Goal: Answer question/provide support: Share knowledge or assist other users

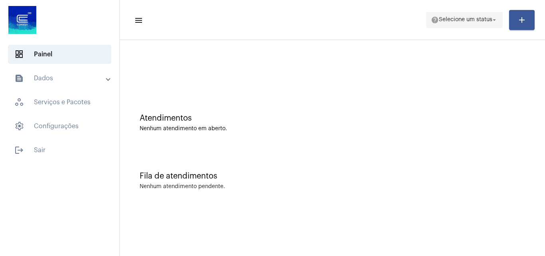
click at [448, 22] on span "Selecione um status" at bounding box center [465, 20] width 53 height 6
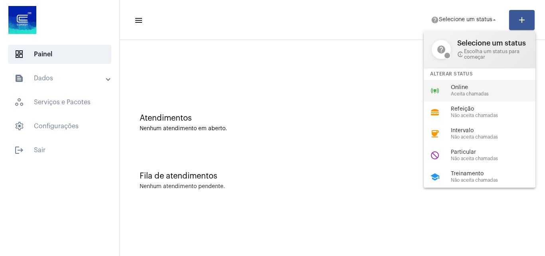
click at [438, 92] on mat-icon "online_prediction" at bounding box center [435, 91] width 10 height 10
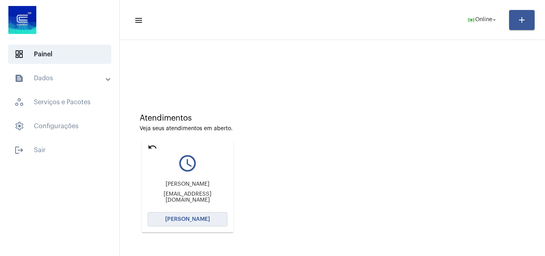
click at [213, 217] on button "[PERSON_NAME]" at bounding box center [188, 219] width 80 height 14
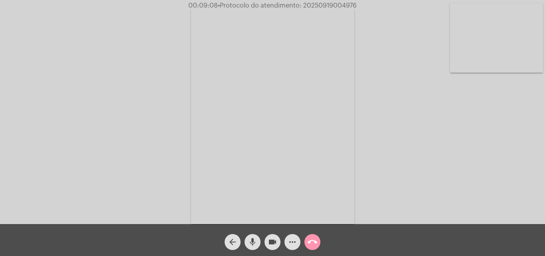
click at [292, 239] on mat-icon "more_horiz" at bounding box center [292, 242] width 10 height 10
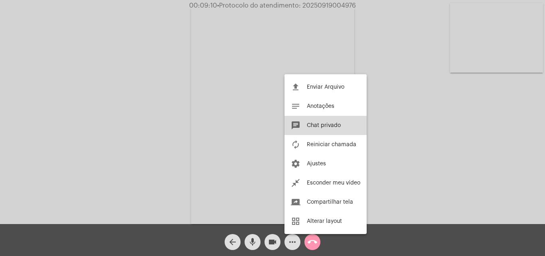
click at [306, 123] on button "chat Chat privado" at bounding box center [325, 125] width 82 height 19
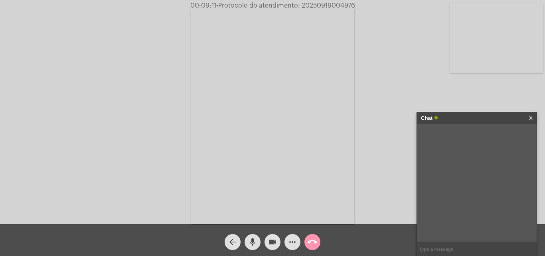
click at [437, 250] on input "text" at bounding box center [477, 249] width 120 height 14
paste input "Nome: Cia Riograndense de Saneamento C CNPJ: 92.802.784/0001-90 Instituição: BC…"
type input "Nome: Cia Riograndense de Saneamento C CNPJ: 92.802.784/0001-90 Instituição: BC…"
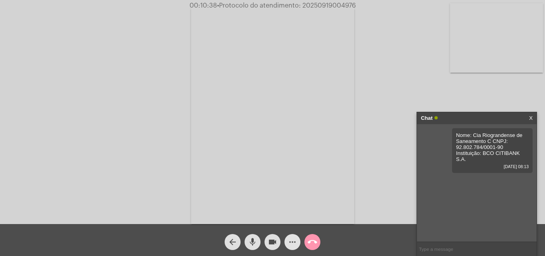
click at [291, 240] on mat-icon "more_horiz" at bounding box center [292, 242] width 10 height 10
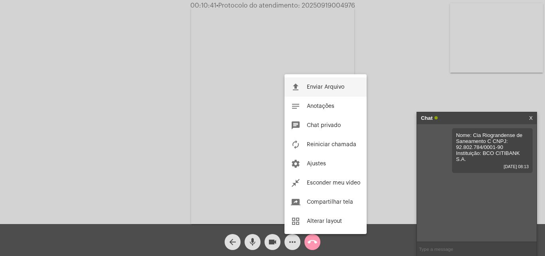
click at [316, 86] on span "Enviar Arquivo" at bounding box center [325, 87] width 37 height 6
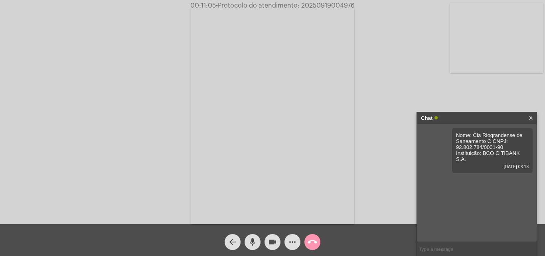
click at [289, 238] on mat-icon "more_horiz" at bounding box center [292, 242] width 10 height 10
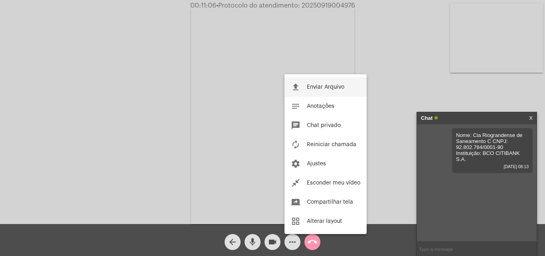
click at [308, 89] on span "Enviar Arquivo" at bounding box center [325, 87] width 37 height 6
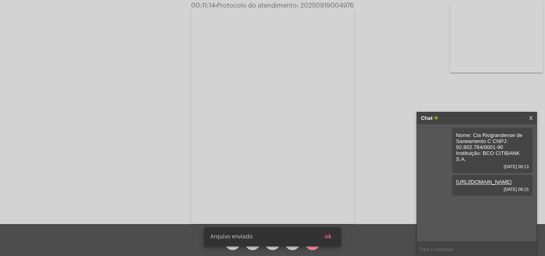
click at [331, 239] on button "ok" at bounding box center [328, 236] width 20 height 14
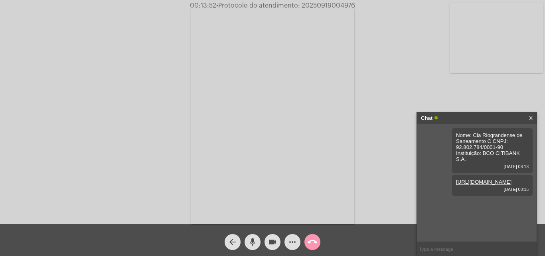
click at [312, 236] on span "call_end" at bounding box center [312, 242] width 10 height 16
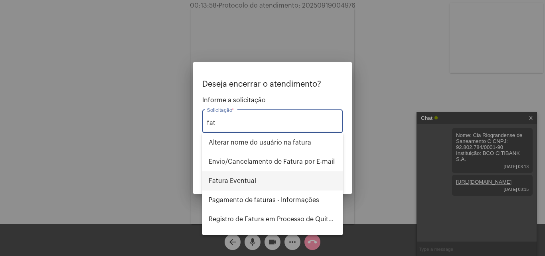
click at [252, 180] on span "Fatura Eventual" at bounding box center [273, 180] width 128 height 19
type input "Fatura Eventual"
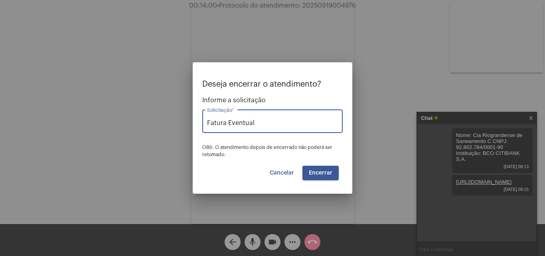
click at [315, 166] on button "Encerrar" at bounding box center [320, 172] width 36 height 14
click at [318, 170] on video at bounding box center [272, 115] width 163 height 218
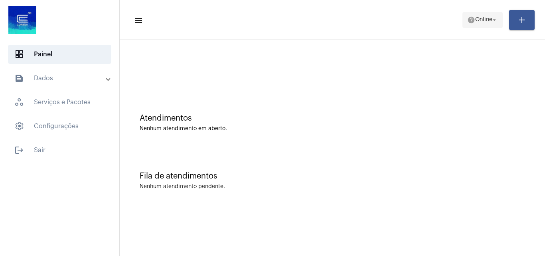
click at [494, 18] on mat-icon "arrow_drop_down" at bounding box center [493, 19] width 7 height 7
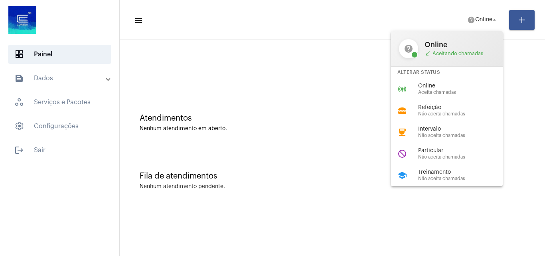
click at [451, 94] on span "Aceita chamadas" at bounding box center [463, 92] width 91 height 5
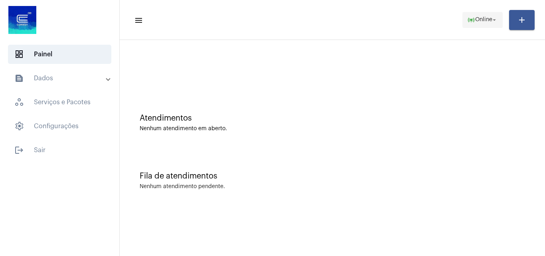
click at [479, 20] on span "Online" at bounding box center [483, 20] width 17 height 6
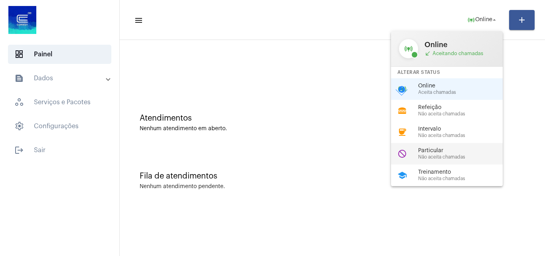
click at [469, 148] on span "Particular" at bounding box center [463, 151] width 91 height 6
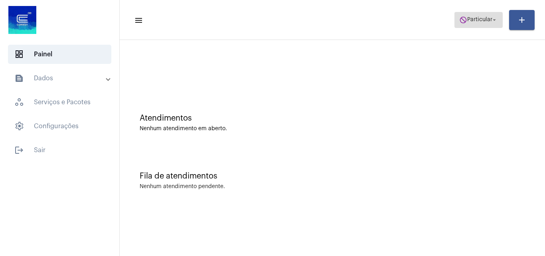
click at [482, 24] on span "do_not_disturb Particular arrow_drop_down" at bounding box center [478, 19] width 39 height 14
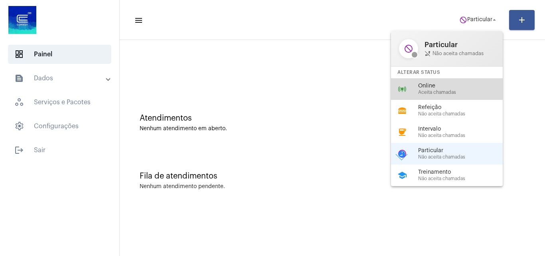
click at [462, 87] on span "Online" at bounding box center [463, 86] width 91 height 6
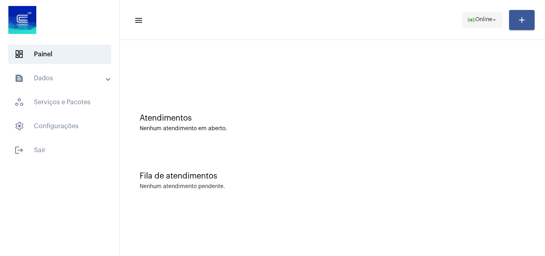
click at [462, 27] on button "online_prediction Online arrow_drop_down" at bounding box center [482, 20] width 40 height 16
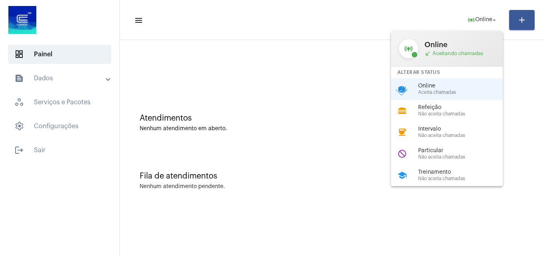
click at [322, 161] on div at bounding box center [272, 128] width 545 height 256
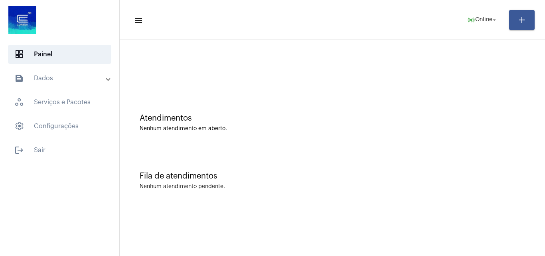
click at [441, 172] on div "Fila de atendimentos Nenhum atendimento pendente." at bounding box center [332, 177] width 417 height 58
click at [494, 163] on div "Fila de atendimentos Nenhum atendimento pendente." at bounding box center [332, 177] width 417 height 58
click at [467, 18] on mat-icon "online_prediction" at bounding box center [471, 20] width 8 height 8
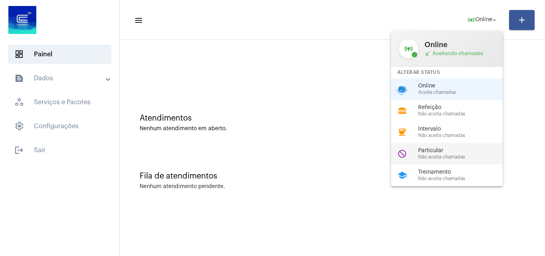
click at [457, 150] on span "Particular" at bounding box center [463, 151] width 91 height 6
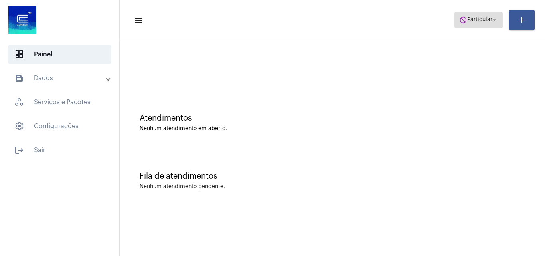
click at [459, 20] on mat-icon "do_not_disturb" at bounding box center [463, 20] width 8 height 8
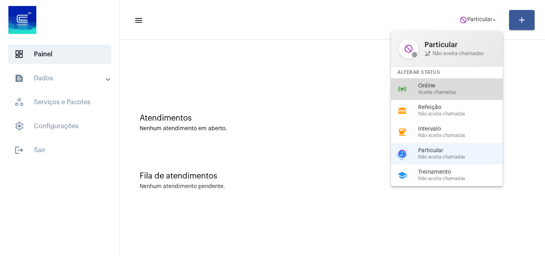
click at [462, 86] on span "Online" at bounding box center [463, 86] width 91 height 6
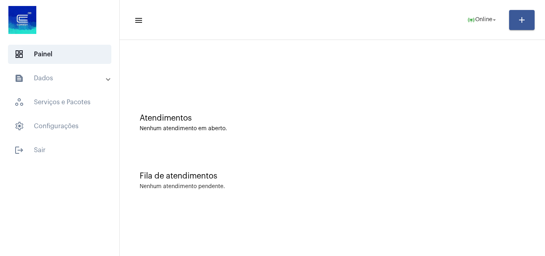
click at [468, 144] on div "Atendimentos Nenhum atendimento em aberto." at bounding box center [332, 119] width 417 height 58
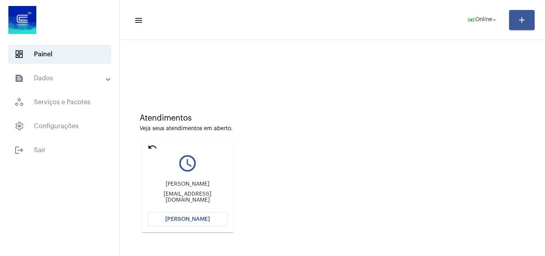
click at [191, 220] on span "[PERSON_NAME]" at bounding box center [187, 219] width 45 height 6
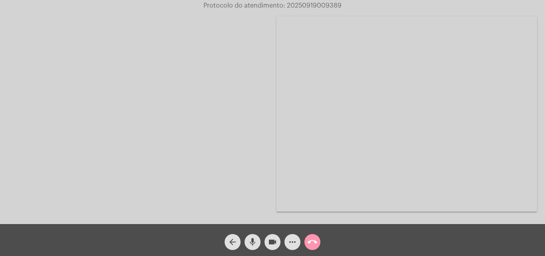
click at [391, 242] on div "arrow_back mic videocam more_horiz call_end" at bounding box center [272, 240] width 545 height 32
click at [249, 245] on mat-icon "mic" at bounding box center [253, 242] width 10 height 10
click at [388, 247] on div "arrow_back mic_off videocam more_horiz call_end" at bounding box center [272, 240] width 545 height 32
click at [254, 241] on mat-icon "mic_off" at bounding box center [253, 242] width 10 height 10
click at [255, 238] on mat-icon "mic" at bounding box center [253, 242] width 10 height 10
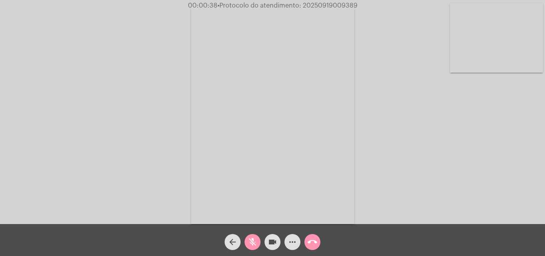
click at [272, 242] on mat-icon "videocam" at bounding box center [273, 242] width 10 height 10
click at [250, 241] on mat-icon "mic_off" at bounding box center [253, 242] width 10 height 10
click at [275, 244] on mat-icon "videocam_off" at bounding box center [273, 242] width 10 height 10
click at [232, 243] on mat-icon "arrow_back" at bounding box center [233, 242] width 10 height 10
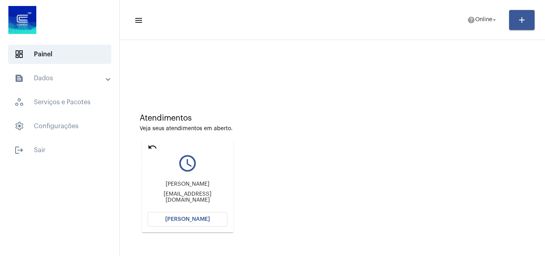
click at [150, 144] on mat-icon "undo" at bounding box center [153, 147] width 10 height 10
click at [489, 13] on span "help Online arrow_drop_down" at bounding box center [482, 19] width 31 height 14
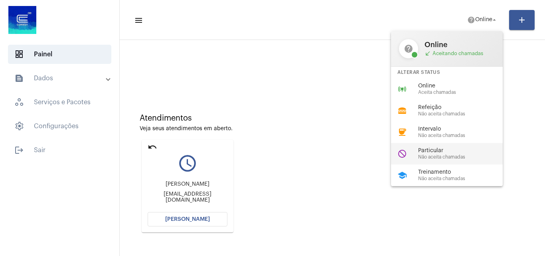
click at [460, 150] on span "Particular" at bounding box center [463, 151] width 91 height 6
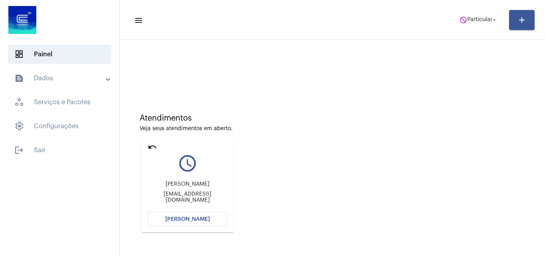
click at [149, 147] on mat-icon "undo" at bounding box center [153, 147] width 10 height 10
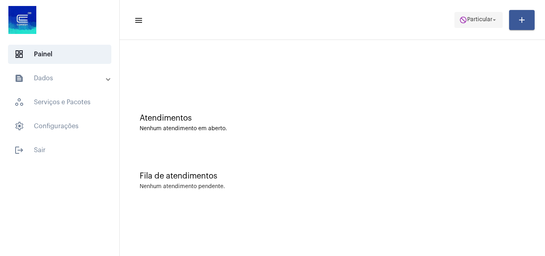
click at [474, 19] on span "Particular" at bounding box center [479, 20] width 25 height 6
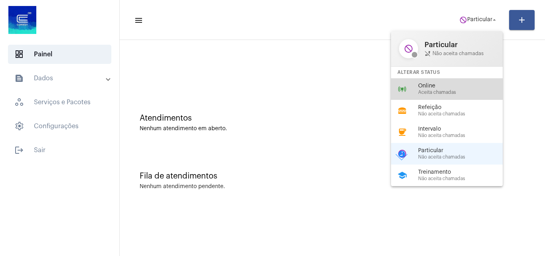
click at [443, 83] on span "Online" at bounding box center [463, 86] width 91 height 6
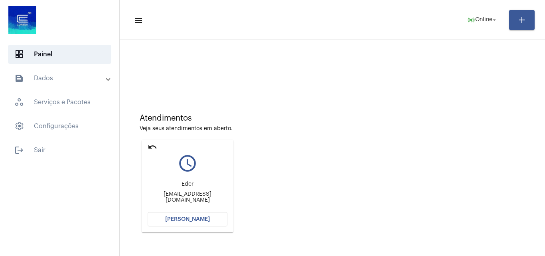
click at [181, 220] on span "[PERSON_NAME]" at bounding box center [187, 219] width 45 height 6
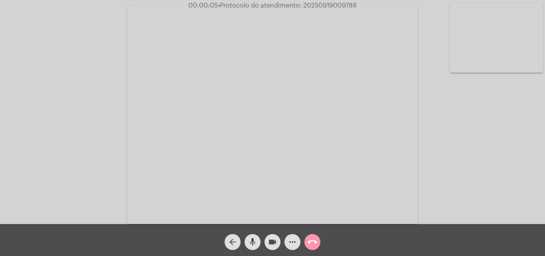
click at [257, 239] on mat-icon "mic" at bounding box center [253, 242] width 10 height 10
click at [253, 236] on span "mic_off" at bounding box center [253, 242] width 10 height 16
click at [254, 240] on mat-icon "mic" at bounding box center [253, 242] width 10 height 10
click at [255, 241] on mat-icon "mic_off" at bounding box center [253, 242] width 10 height 10
click at [255, 239] on mat-icon "mic" at bounding box center [253, 242] width 10 height 10
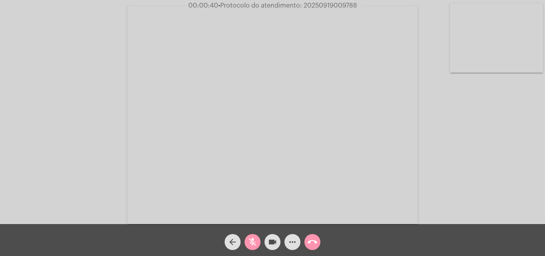
click at [253, 238] on mat-icon "mic_off" at bounding box center [253, 242] width 10 height 10
click at [257, 236] on button "mic" at bounding box center [252, 242] width 16 height 16
click at [258, 240] on button "mic_off" at bounding box center [252, 242] width 16 height 16
click at [254, 240] on mat-icon "mic" at bounding box center [253, 242] width 10 height 10
click at [253, 242] on mat-icon "mic_off" at bounding box center [253, 242] width 10 height 10
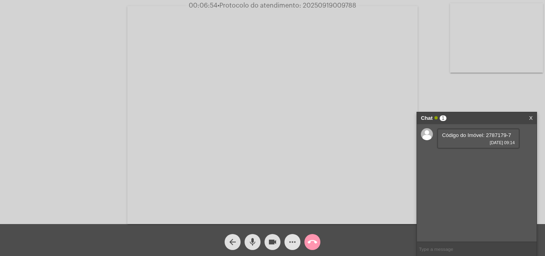
click at [291, 242] on mat-icon "more_horiz" at bounding box center [292, 242] width 10 height 10
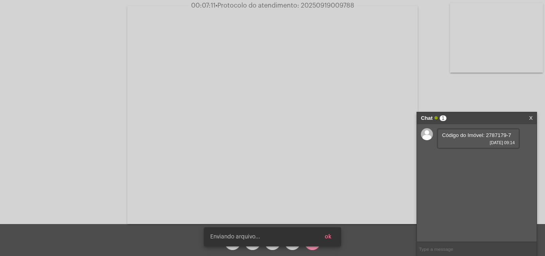
click at [333, 237] on button "ok" at bounding box center [328, 236] width 20 height 14
drag, startPoint x: 332, startPoint y: 236, endPoint x: 261, endPoint y: 116, distance: 138.9
click at [332, 236] on button "ok" at bounding box center [328, 236] width 20 height 14
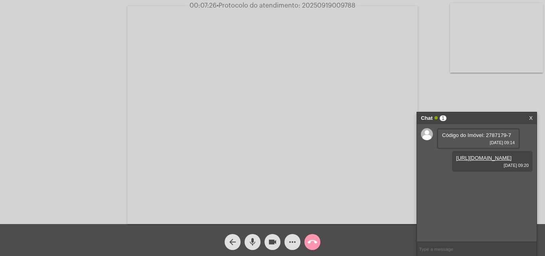
click at [293, 244] on mat-icon "more_horiz" at bounding box center [292, 242] width 10 height 10
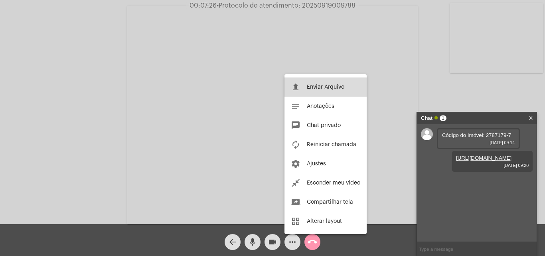
click at [309, 85] on span "Enviar Arquivo" at bounding box center [325, 87] width 37 height 6
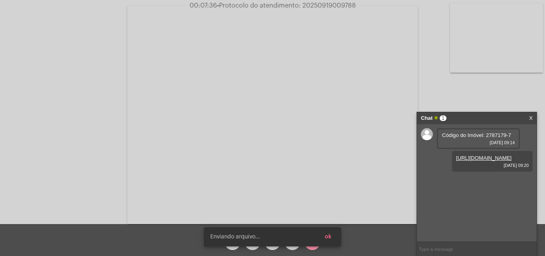
click at [334, 238] on button "ok" at bounding box center [328, 236] width 20 height 14
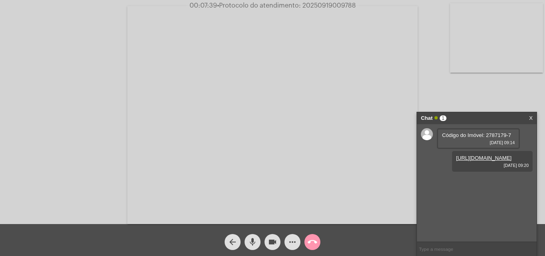
click at [254, 238] on mat-icon "mic" at bounding box center [253, 242] width 10 height 10
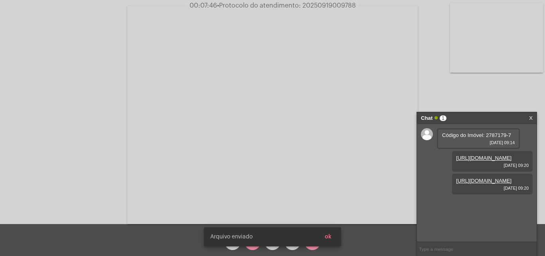
click at [250, 238] on span "Arquivo enviado" at bounding box center [231, 236] width 42 height 8
click at [327, 239] on span "ok" at bounding box center [328, 237] width 7 height 6
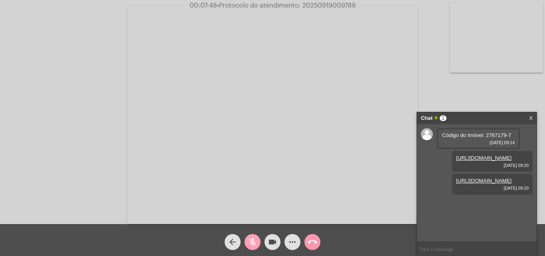
click at [249, 242] on mat-icon "mic_off" at bounding box center [253, 242] width 10 height 10
click at [328, 2] on span "• Protocolo do atendimento: 20250919009788" at bounding box center [285, 5] width 139 height 6
copy span "20250919009788"
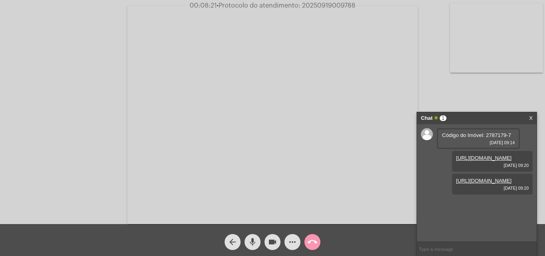
click at [316, 242] on mat-icon "call_end" at bounding box center [312, 242] width 10 height 10
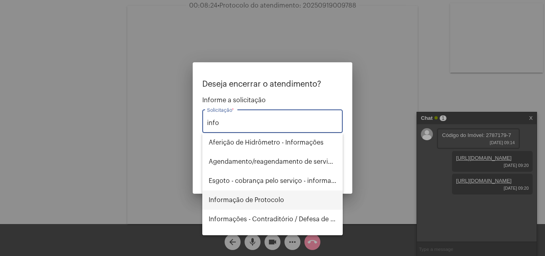
click at [282, 200] on span "Informação de Protocolo" at bounding box center [273, 199] width 128 height 19
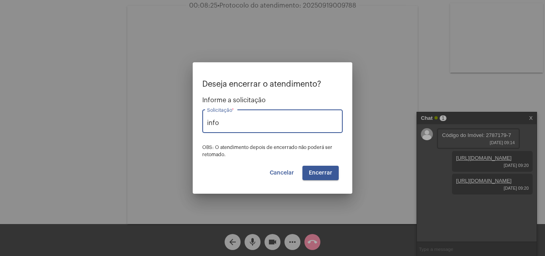
type input "Informação de Protocolo"
click at [311, 171] on span "Encerrar" at bounding box center [321, 173] width 24 height 6
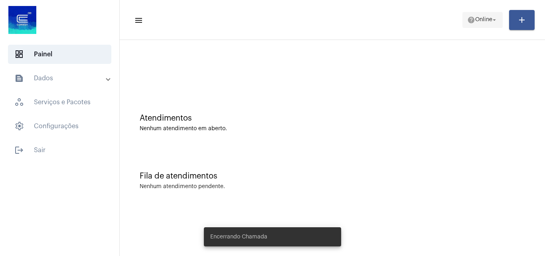
click at [478, 18] on span "Online" at bounding box center [483, 20] width 17 height 6
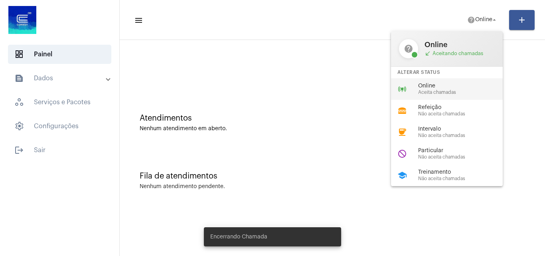
click at [462, 92] on span "Aceita chamadas" at bounding box center [463, 92] width 91 height 5
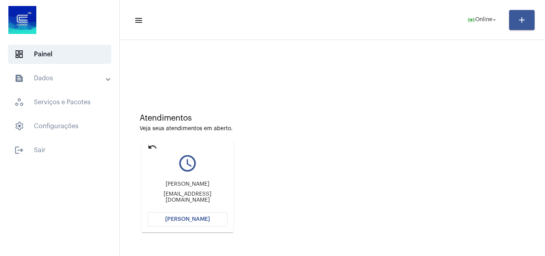
click at [193, 215] on button "[PERSON_NAME]" at bounding box center [188, 219] width 80 height 14
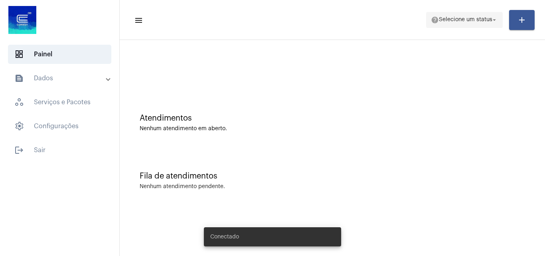
click at [473, 26] on span "help Selecione um status arrow_drop_down" at bounding box center [464, 19] width 67 height 14
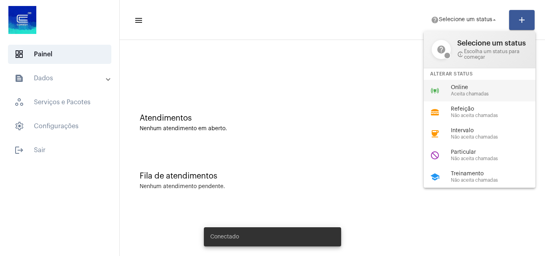
click at [464, 87] on span "Online" at bounding box center [495, 88] width 91 height 6
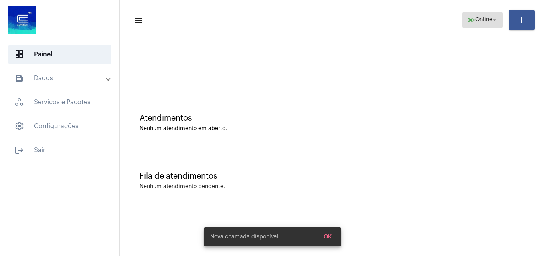
click at [481, 18] on span "Online" at bounding box center [483, 20] width 17 height 6
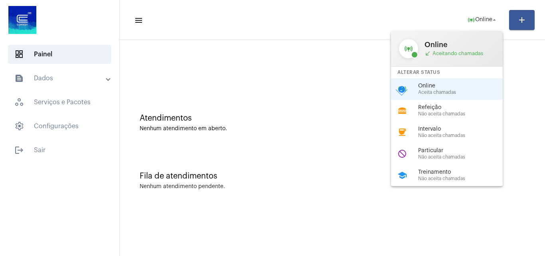
click at [325, 96] on div at bounding box center [272, 128] width 545 height 256
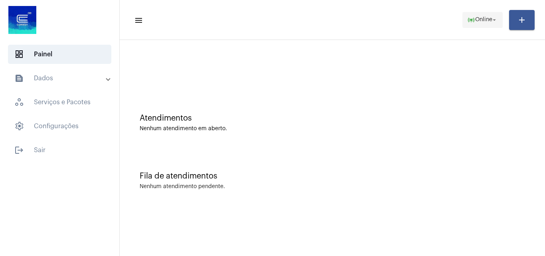
click at [482, 20] on span "Online" at bounding box center [483, 20] width 17 height 6
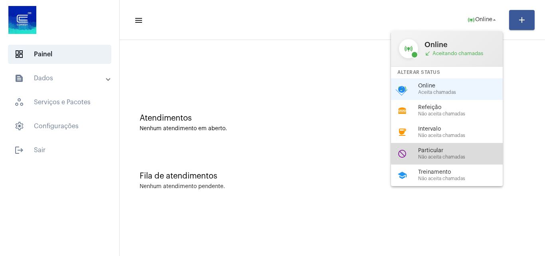
click at [452, 153] on span "Particular" at bounding box center [463, 151] width 91 height 6
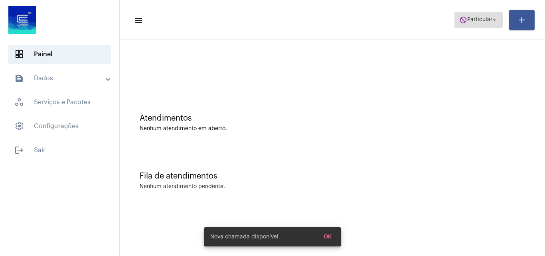
click at [454, 22] on button "do_not_disturb Particular arrow_drop_down" at bounding box center [478, 20] width 48 height 16
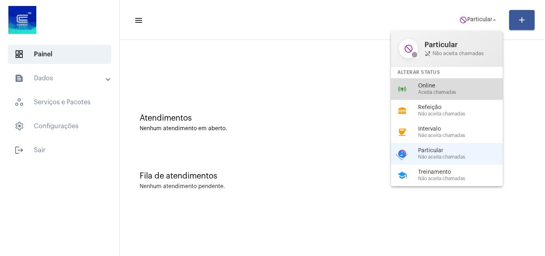
click at [439, 92] on span "Aceita chamadas" at bounding box center [463, 92] width 91 height 5
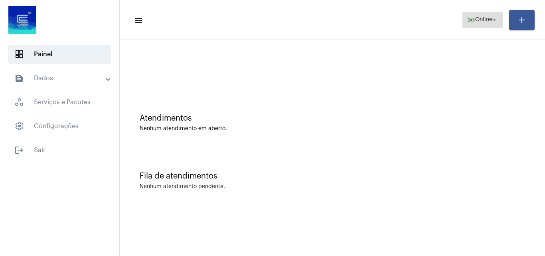
click at [470, 12] on span "online_prediction Online arrow_drop_down" at bounding box center [482, 19] width 31 height 14
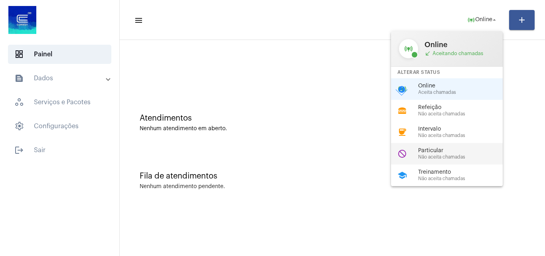
click at [439, 149] on span "Particular" at bounding box center [463, 151] width 91 height 6
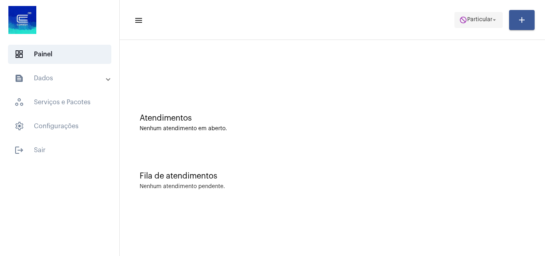
click at [474, 22] on span "Particular" at bounding box center [479, 20] width 25 height 6
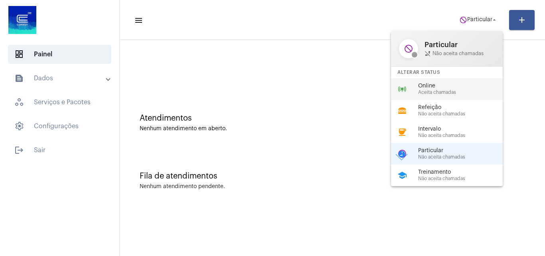
click at [458, 87] on span "Online" at bounding box center [463, 86] width 91 height 6
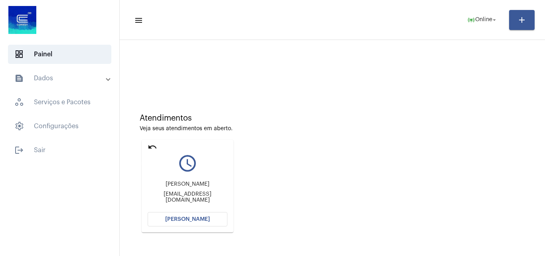
click at [152, 147] on mat-icon "undo" at bounding box center [153, 147] width 10 height 10
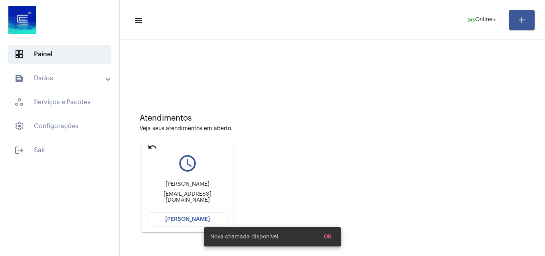
click at [152, 146] on mat-icon "undo" at bounding box center [153, 147] width 10 height 10
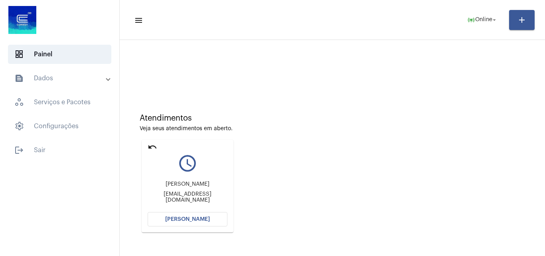
click at [150, 144] on mat-icon "undo" at bounding box center [153, 147] width 10 height 10
click at [150, 146] on mat-icon "undo" at bounding box center [153, 147] width 10 height 10
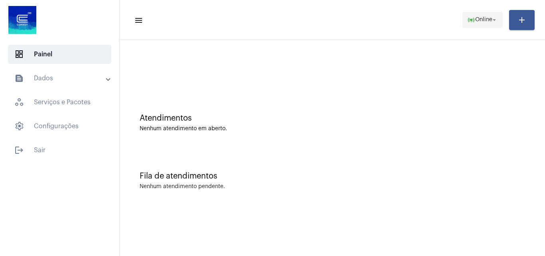
click at [470, 21] on mat-icon "online_prediction" at bounding box center [471, 20] width 8 height 8
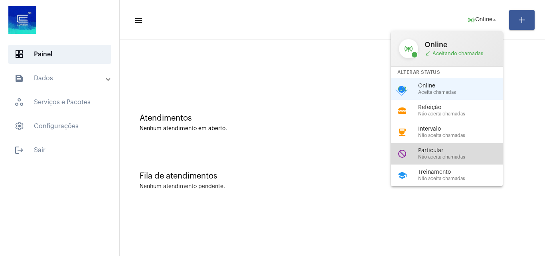
click at [449, 148] on span "Particular" at bounding box center [463, 151] width 91 height 6
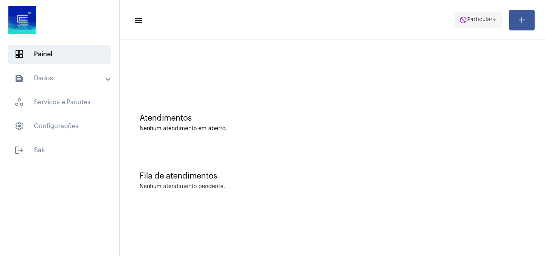
click at [468, 18] on span "Particular" at bounding box center [479, 20] width 25 height 6
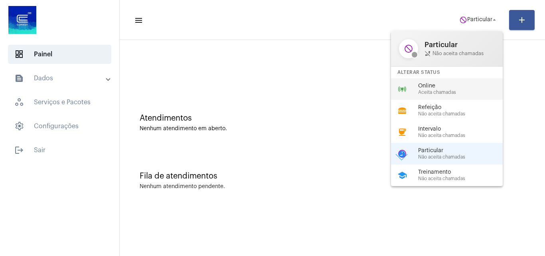
click at [426, 90] on span "Aceita chamadas" at bounding box center [463, 92] width 91 height 5
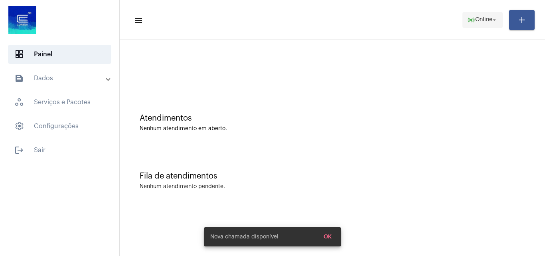
click at [481, 17] on span "Online" at bounding box center [483, 20] width 17 height 6
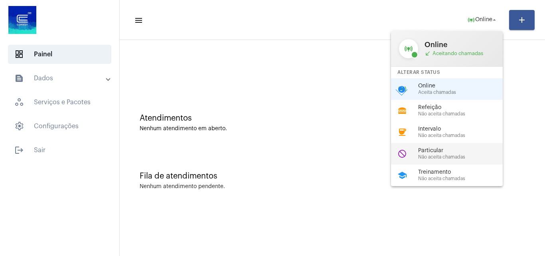
click at [445, 155] on span "Não aceita chamadas" at bounding box center [463, 156] width 91 height 5
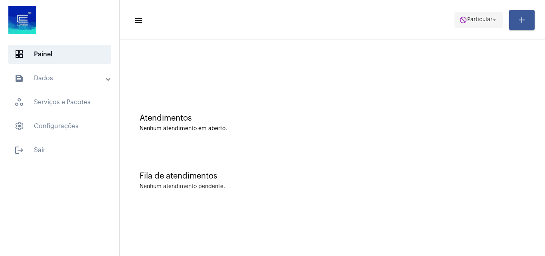
click at [467, 17] on span "Particular" at bounding box center [479, 20] width 25 height 6
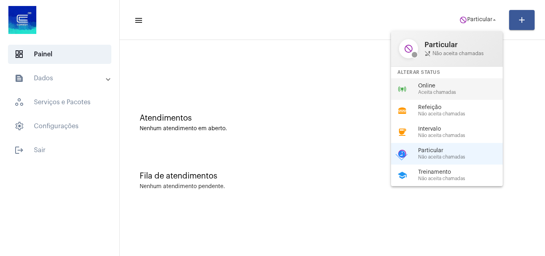
click at [435, 94] on span "Aceita chamadas" at bounding box center [463, 92] width 91 height 5
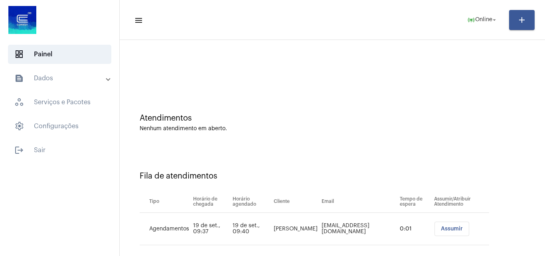
click at [504, 166] on div "Fila de atendimentos Tipo Horário de chegada Horário agendado Cliente Email Tem…" at bounding box center [332, 205] width 417 height 115
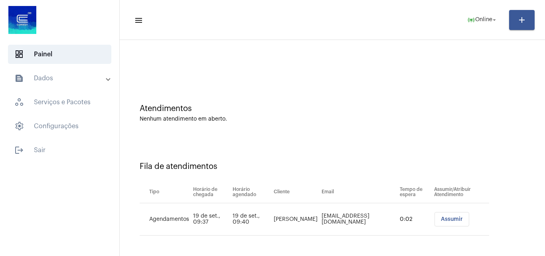
scroll to position [11, 0]
click at [441, 217] on span "Assumir" at bounding box center [452, 218] width 22 height 6
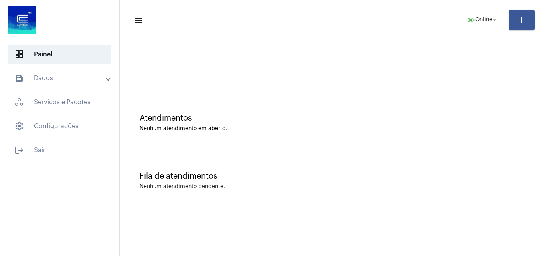
scroll to position [0, 0]
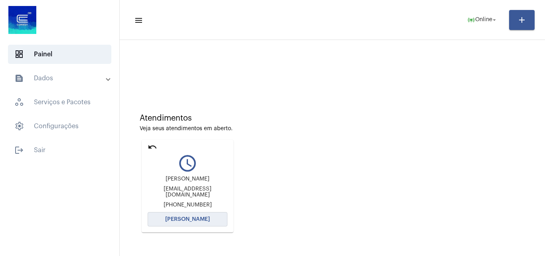
click at [197, 215] on button "[PERSON_NAME]" at bounding box center [188, 219] width 80 height 14
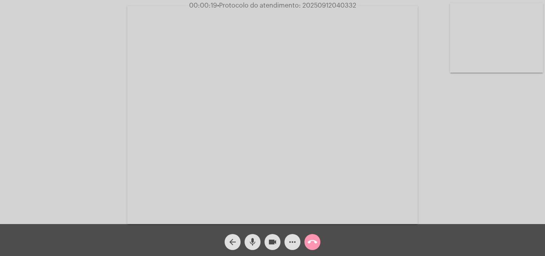
click at [459, 163] on div "Acessando Câmera e Microfone..." at bounding box center [272, 114] width 543 height 224
click at [252, 239] on mat-icon "mic" at bounding box center [253, 242] width 10 height 10
click at [271, 242] on mat-icon "videocam" at bounding box center [273, 242] width 10 height 10
click at [257, 245] on button "mic_off" at bounding box center [252, 242] width 16 height 16
click at [270, 242] on mat-icon "videocam_off" at bounding box center [273, 242] width 10 height 10
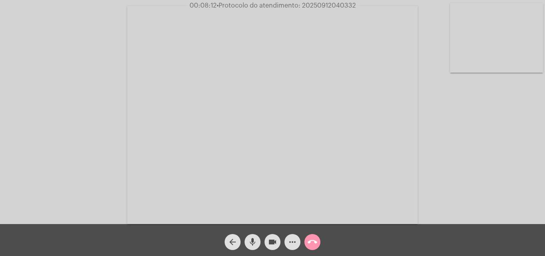
click at [254, 240] on mat-icon "mic" at bounding box center [253, 242] width 10 height 10
click at [252, 238] on mat-icon "mic_off" at bounding box center [253, 242] width 10 height 10
click at [249, 242] on mat-icon "mic" at bounding box center [253, 242] width 10 height 10
click at [250, 241] on mat-icon "mic_off" at bounding box center [253, 242] width 10 height 10
click at [396, 160] on video at bounding box center [272, 115] width 290 height 218
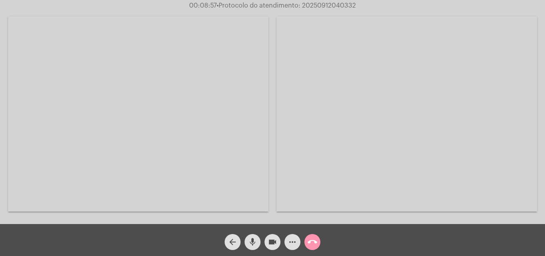
click at [212, 144] on video at bounding box center [138, 113] width 260 height 195
click at [253, 241] on mat-icon "mic" at bounding box center [253, 242] width 10 height 10
click at [252, 240] on mat-icon "mic_off" at bounding box center [253, 242] width 10 height 10
click at [252, 245] on mat-icon "mic" at bounding box center [253, 242] width 10 height 10
click at [254, 241] on mat-icon "mic_off" at bounding box center [253, 242] width 10 height 10
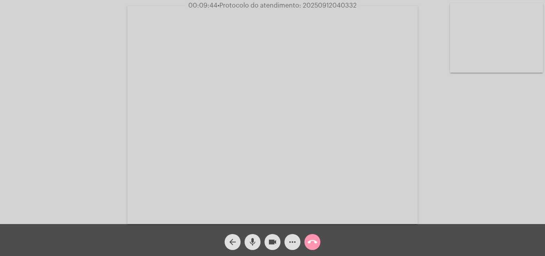
click at [252, 240] on mat-icon "mic" at bounding box center [253, 242] width 10 height 10
click at [253, 238] on mat-icon "mic_off" at bounding box center [253, 242] width 10 height 10
click at [249, 243] on mat-icon "mic" at bounding box center [253, 242] width 10 height 10
click at [256, 238] on mat-icon "mic_off" at bounding box center [253, 242] width 10 height 10
click at [250, 238] on mat-icon "mic" at bounding box center [253, 242] width 10 height 10
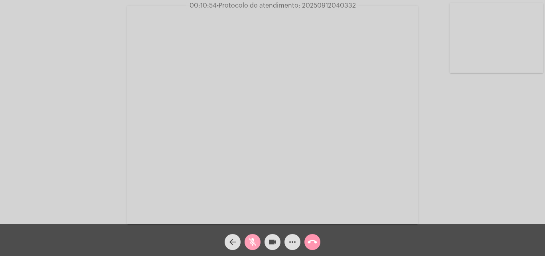
click at [255, 240] on mat-icon "mic_off" at bounding box center [253, 242] width 10 height 10
click at [293, 244] on mat-icon "more_horiz" at bounding box center [292, 242] width 10 height 10
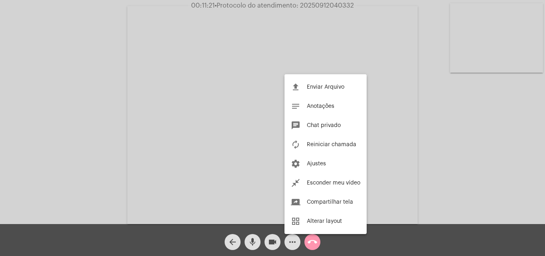
click at [159, 113] on div at bounding box center [272, 128] width 545 height 256
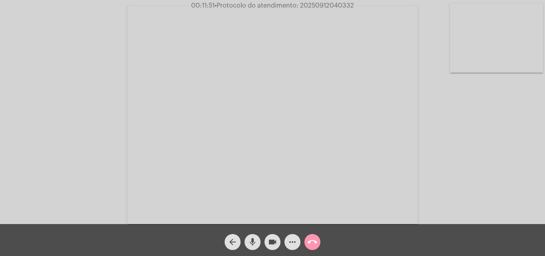
click at [298, 244] on button "more_horiz" at bounding box center [292, 242] width 16 height 16
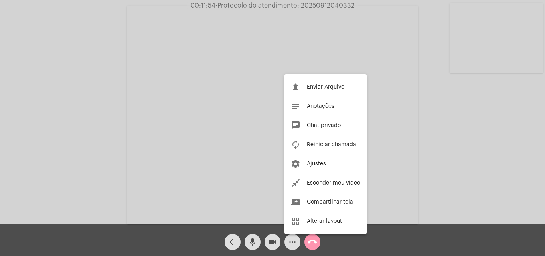
click at [100, 124] on div at bounding box center [272, 128] width 545 height 256
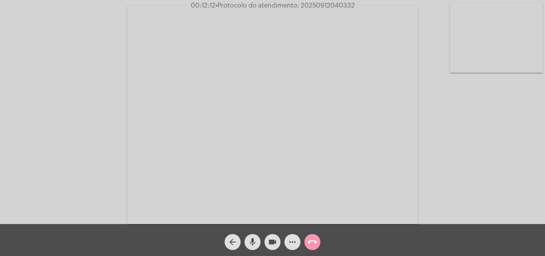
click at [291, 238] on mat-icon "more_horiz" at bounding box center [292, 242] width 10 height 10
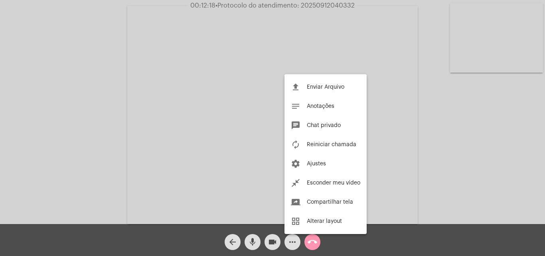
click at [184, 139] on div at bounding box center [272, 128] width 545 height 256
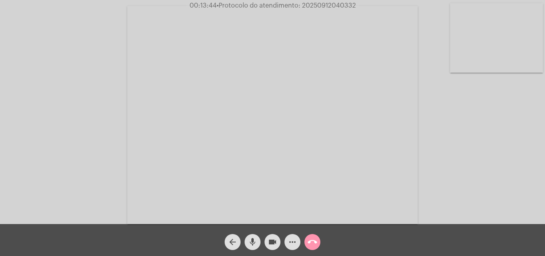
click at [440, 93] on div "Acessando Câmera e Microfone..." at bounding box center [272, 114] width 543 height 224
click at [326, 5] on span "• Protocolo do atendimento: 20250912040332" at bounding box center [285, 5] width 139 height 6
copy span "20250912040332"
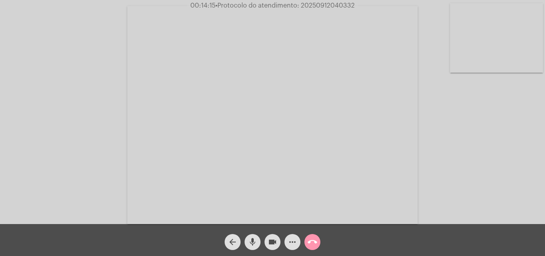
click at [315, 234] on span "call_end" at bounding box center [312, 242] width 10 height 16
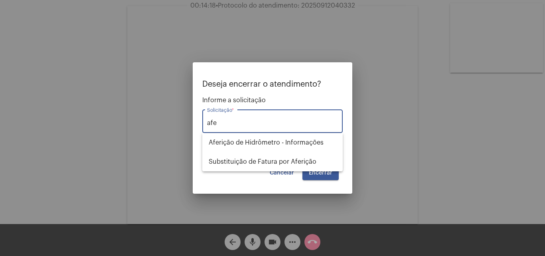
type input "afe"
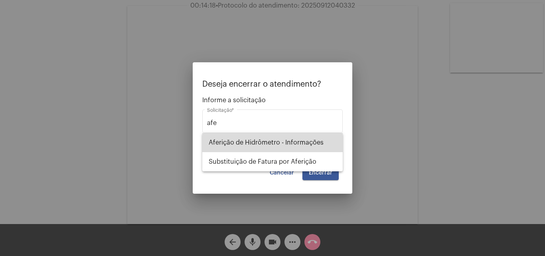
click at [239, 136] on span "Aferição de Hidrômetro - Informações" at bounding box center [273, 142] width 128 height 19
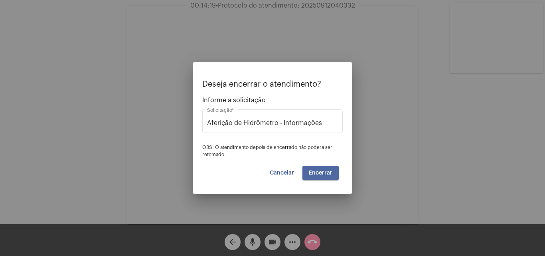
click at [316, 170] on span "Encerrar" at bounding box center [321, 173] width 24 height 6
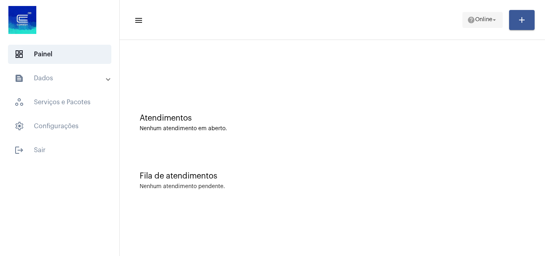
click at [475, 17] on span "Online" at bounding box center [483, 20] width 17 height 6
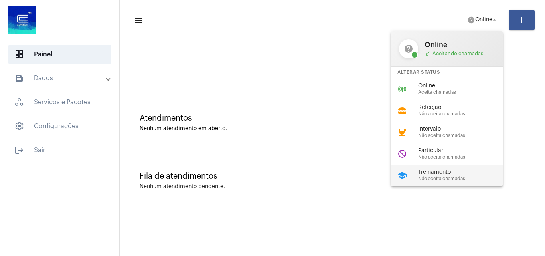
click at [454, 176] on span "Não aceita chamadas" at bounding box center [463, 178] width 91 height 5
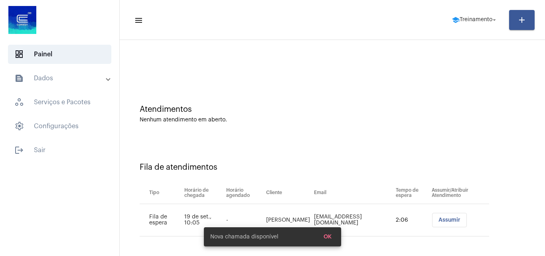
scroll to position [11, 0]
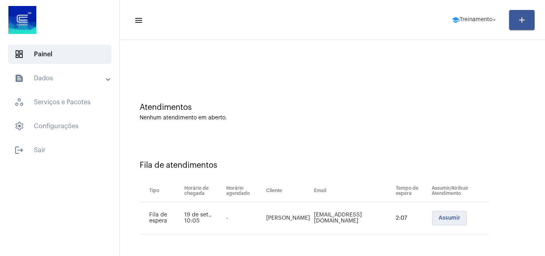
click at [438, 218] on span "Assumir" at bounding box center [449, 218] width 22 height 6
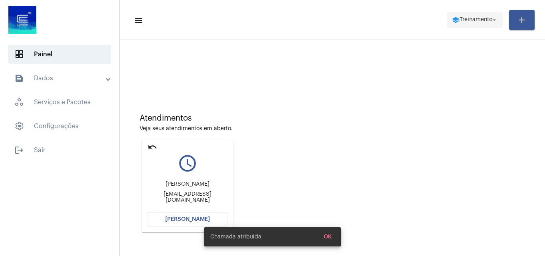
click at [466, 23] on span "school Treinamento arrow_drop_down" at bounding box center [474, 19] width 46 height 14
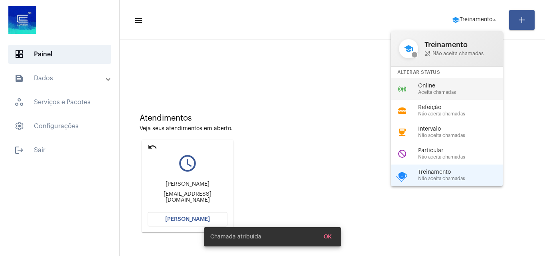
click at [466, 88] on span "Online" at bounding box center [463, 86] width 91 height 6
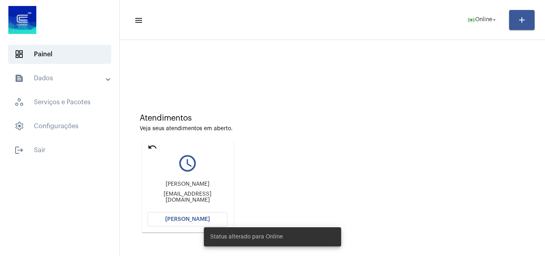
click at [181, 208] on div "silvia silviapxt@hotmail.com" at bounding box center [188, 192] width 80 height 36
click at [185, 218] on span "[PERSON_NAME]" at bounding box center [187, 219] width 45 height 6
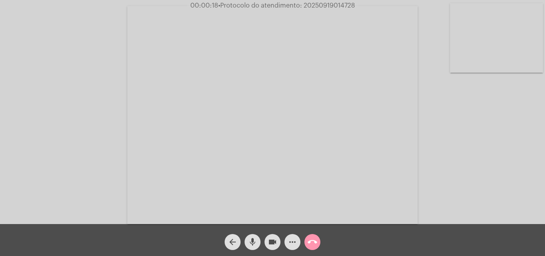
click at [464, 179] on div "Acessando Câmera e Microfone..." at bounding box center [272, 114] width 543 height 224
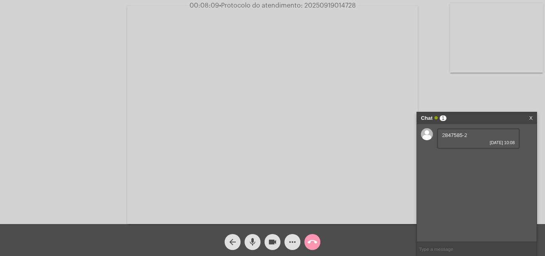
click at [324, 5] on span "• Protocolo do atendimento: 20250919014728" at bounding box center [287, 5] width 137 height 6
copy span "20250919014728"
click at [311, 239] on mat-icon "call_end" at bounding box center [312, 242] width 10 height 10
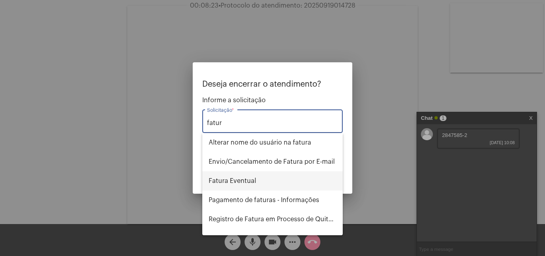
click at [277, 183] on span "Fatura Eventual" at bounding box center [273, 180] width 128 height 19
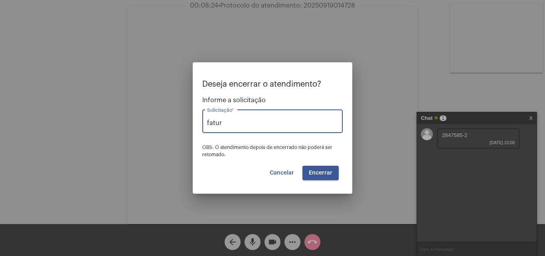
type input "Fatura Eventual"
click at [319, 175] on span "Encerrar" at bounding box center [321, 173] width 24 height 6
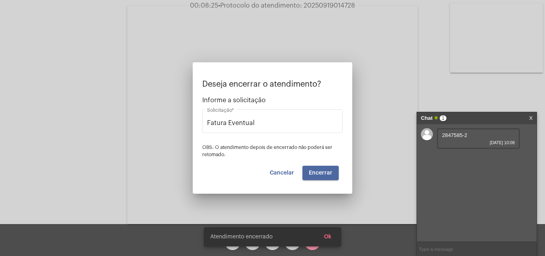
click at [319, 175] on span "Encerrar" at bounding box center [321, 173] width 24 height 6
click at [319, 175] on video at bounding box center [272, 115] width 290 height 218
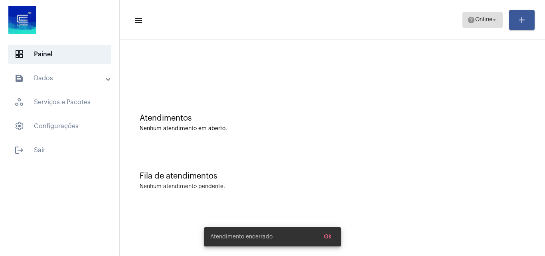
click at [477, 12] on button "help Online arrow_drop_down" at bounding box center [482, 20] width 40 height 16
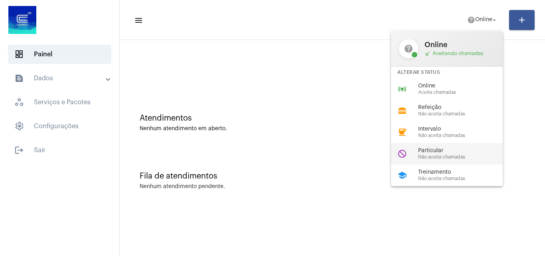
click at [435, 156] on span "Não aceita chamadas" at bounding box center [463, 156] width 91 height 5
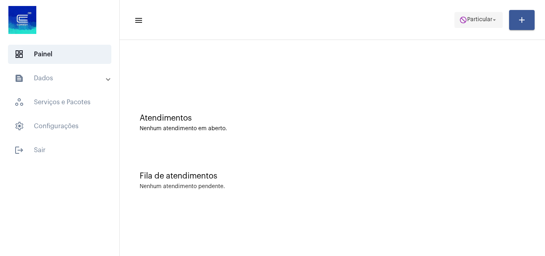
click at [459, 23] on mat-icon "do_not_disturb" at bounding box center [463, 20] width 8 height 8
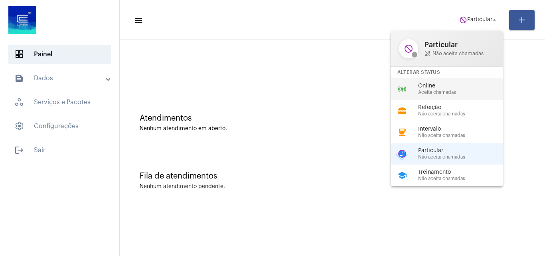
click at [440, 93] on span "Aceita chamadas" at bounding box center [463, 92] width 91 height 5
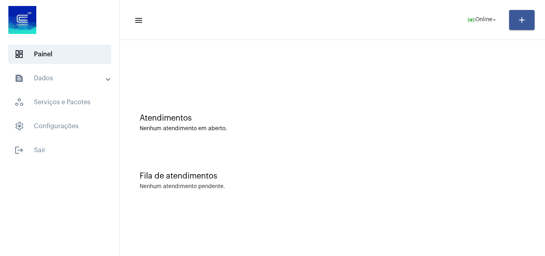
click at [468, 118] on div "Atendimentos" at bounding box center [332, 118] width 385 height 9
click at [380, 152] on div "Fila de atendimentos Nenhum atendimento pendente." at bounding box center [332, 177] width 417 height 58
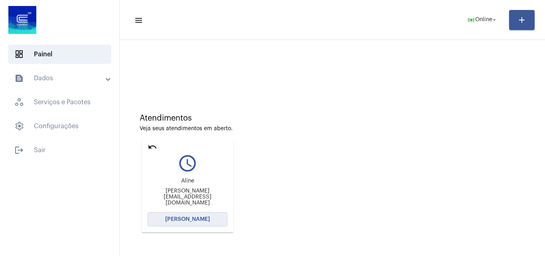
click at [203, 216] on span "[PERSON_NAME]" at bounding box center [187, 219] width 45 height 6
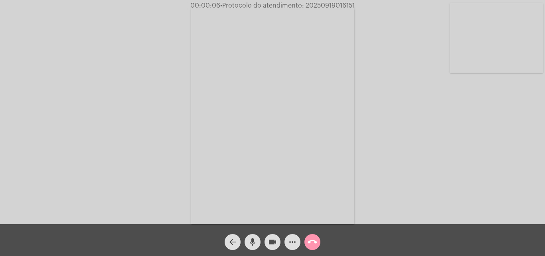
click at [391, 136] on div "Acessando Câmera e Microfone..." at bounding box center [272, 114] width 543 height 224
click at [460, 150] on div "Acessando Câmera e Microfone..." at bounding box center [272, 114] width 543 height 224
click at [492, 165] on div "Acessando Câmera e Microfone..." at bounding box center [272, 114] width 543 height 224
click at [291, 240] on mat-icon "more_horiz" at bounding box center [292, 242] width 10 height 10
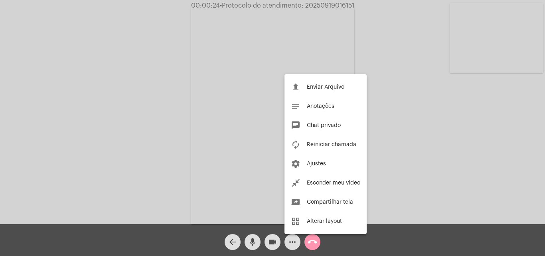
click at [191, 125] on div at bounding box center [272, 128] width 545 height 256
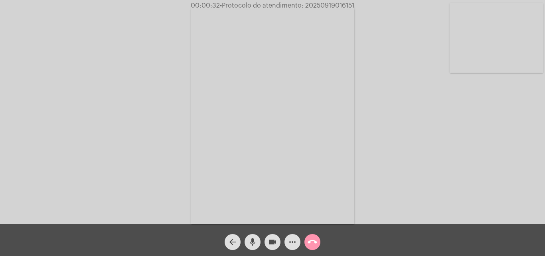
click at [255, 240] on mat-icon "mic" at bounding box center [253, 242] width 10 height 10
click at [253, 240] on mat-icon "mic_off" at bounding box center [253, 242] width 10 height 10
click at [256, 238] on mat-icon "mic" at bounding box center [253, 242] width 10 height 10
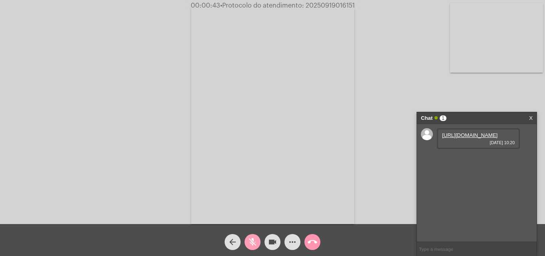
click at [250, 240] on mat-icon "mic_off" at bounding box center [253, 242] width 10 height 10
click at [451, 138] on link "https://neft-transfer-bucket.s3.amazonaws.com/temp-e8de7a6b-cbb1-ced6-a591-1adb…" at bounding box center [469, 135] width 55 height 6
drag, startPoint x: 466, startPoint y: 94, endPoint x: 356, endPoint y: 102, distance: 110.3
click at [466, 94] on div "Acessando Câmera e Microfone..." at bounding box center [272, 114] width 543 height 224
click at [252, 239] on mat-icon "mic" at bounding box center [253, 242] width 10 height 10
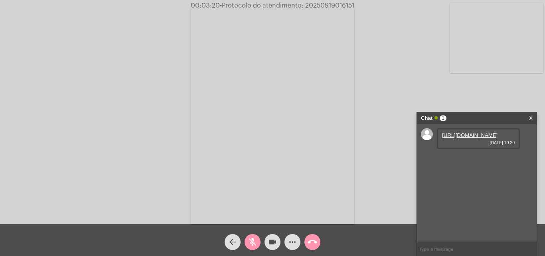
click at [274, 243] on mat-icon "videocam" at bounding box center [273, 242] width 10 height 10
click at [252, 233] on div "mic_off" at bounding box center [252, 240] width 20 height 20
click at [271, 241] on mat-icon "videocam_off" at bounding box center [273, 242] width 10 height 10
click at [419, 89] on div "Acessando Câmera e Microfone..." at bounding box center [272, 114] width 543 height 224
click at [319, 7] on span "• Protocolo do atendimento: 20250919016151" at bounding box center [286, 5] width 134 height 6
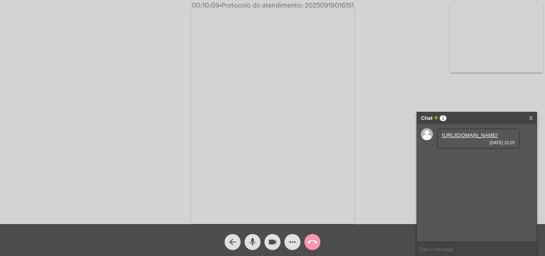
click at [319, 7] on span "• Protocolo do atendimento: 20250919016151" at bounding box center [286, 5] width 134 height 6
copy span "20250919016151"
click at [310, 243] on mat-icon "call_end" at bounding box center [312, 242] width 10 height 10
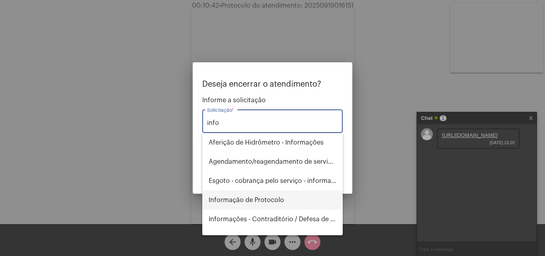
click at [273, 196] on span "Informação de Protocolo" at bounding box center [273, 199] width 128 height 19
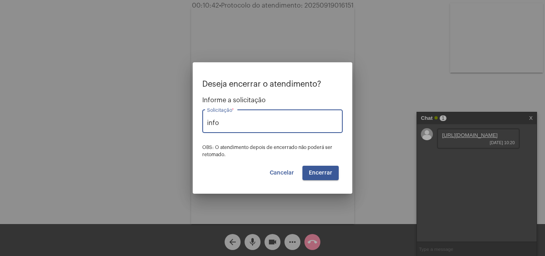
type input "Informação de Protocolo"
click at [315, 172] on span "Encerrar" at bounding box center [321, 173] width 24 height 6
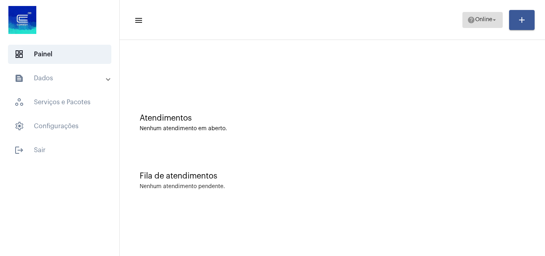
click at [485, 16] on span "help Online arrow_drop_down" at bounding box center [482, 19] width 31 height 14
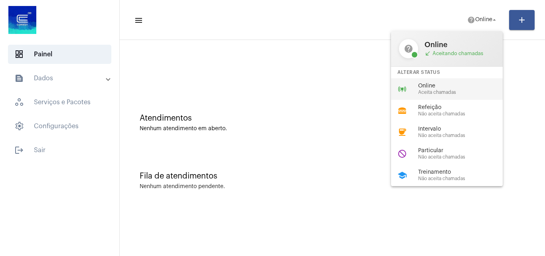
click at [450, 90] on span "Aceita chamadas" at bounding box center [463, 92] width 91 height 5
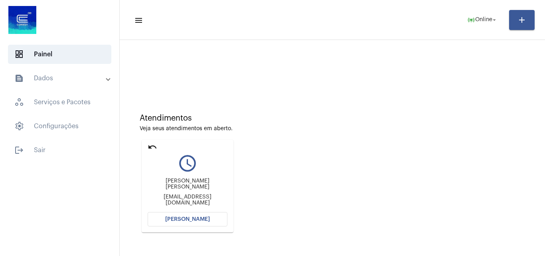
click at [183, 217] on span "[PERSON_NAME]" at bounding box center [187, 219] width 45 height 6
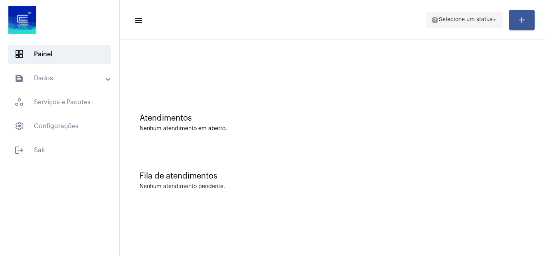
click at [435, 22] on mat-icon "help" at bounding box center [435, 20] width 8 height 8
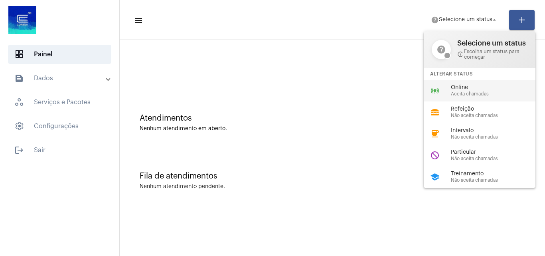
click at [440, 92] on div "online_prediction Online Aceita chamadas" at bounding box center [485, 91] width 124 height 22
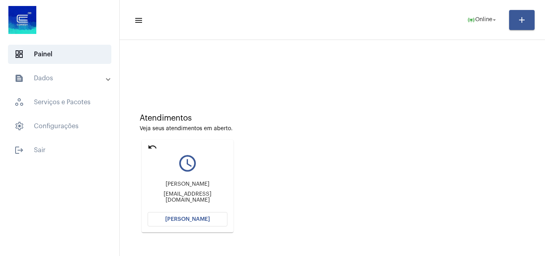
click at [179, 217] on span "[PERSON_NAME]" at bounding box center [187, 219] width 45 height 6
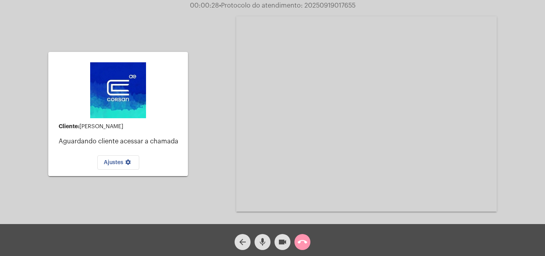
click at [304, 241] on mat-icon "call_end" at bounding box center [302, 242] width 10 height 10
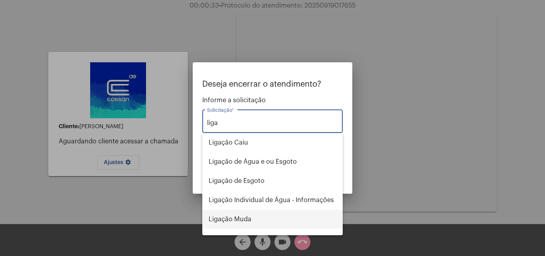
click at [258, 222] on span "Ligação Muda" at bounding box center [273, 218] width 128 height 19
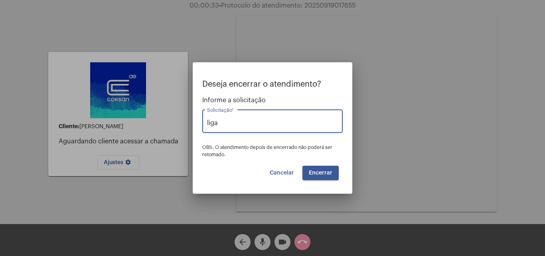
type input "Ligação Muda"
click at [325, 176] on button "Encerrar" at bounding box center [320, 172] width 36 height 14
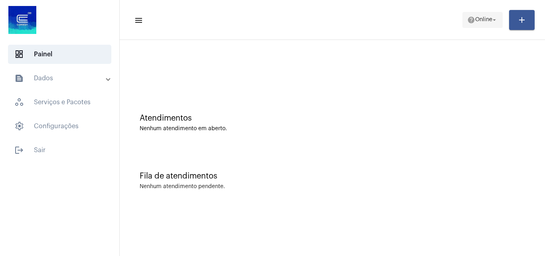
click at [475, 22] on span "Online" at bounding box center [483, 20] width 17 height 6
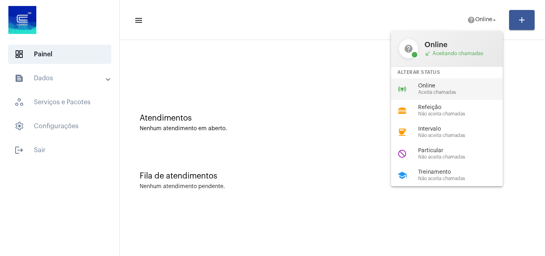
click at [436, 90] on span "Aceita chamadas" at bounding box center [463, 92] width 91 height 5
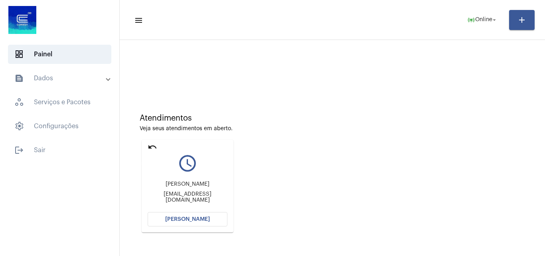
click at [151, 147] on mat-icon "undo" at bounding box center [153, 147] width 10 height 10
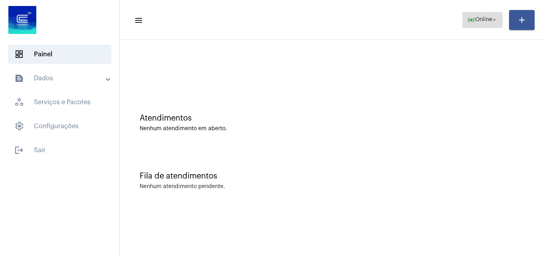
click at [467, 14] on span "online_prediction Online arrow_drop_down" at bounding box center [482, 19] width 31 height 14
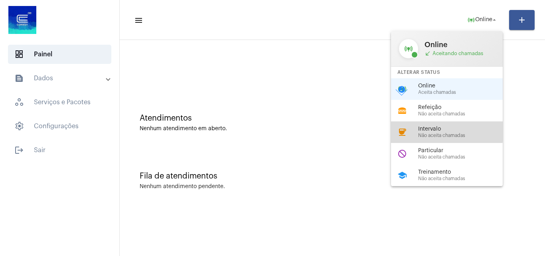
click at [429, 131] on span "Intervalo" at bounding box center [463, 129] width 91 height 6
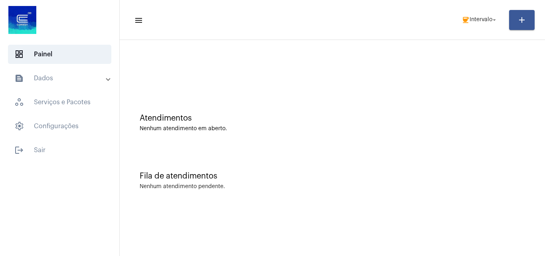
click at [331, 189] on div "Fila de atendimentos Nenhum atendimento pendente." at bounding box center [332, 177] width 417 height 58
